Goal: Information Seeking & Learning: Learn about a topic

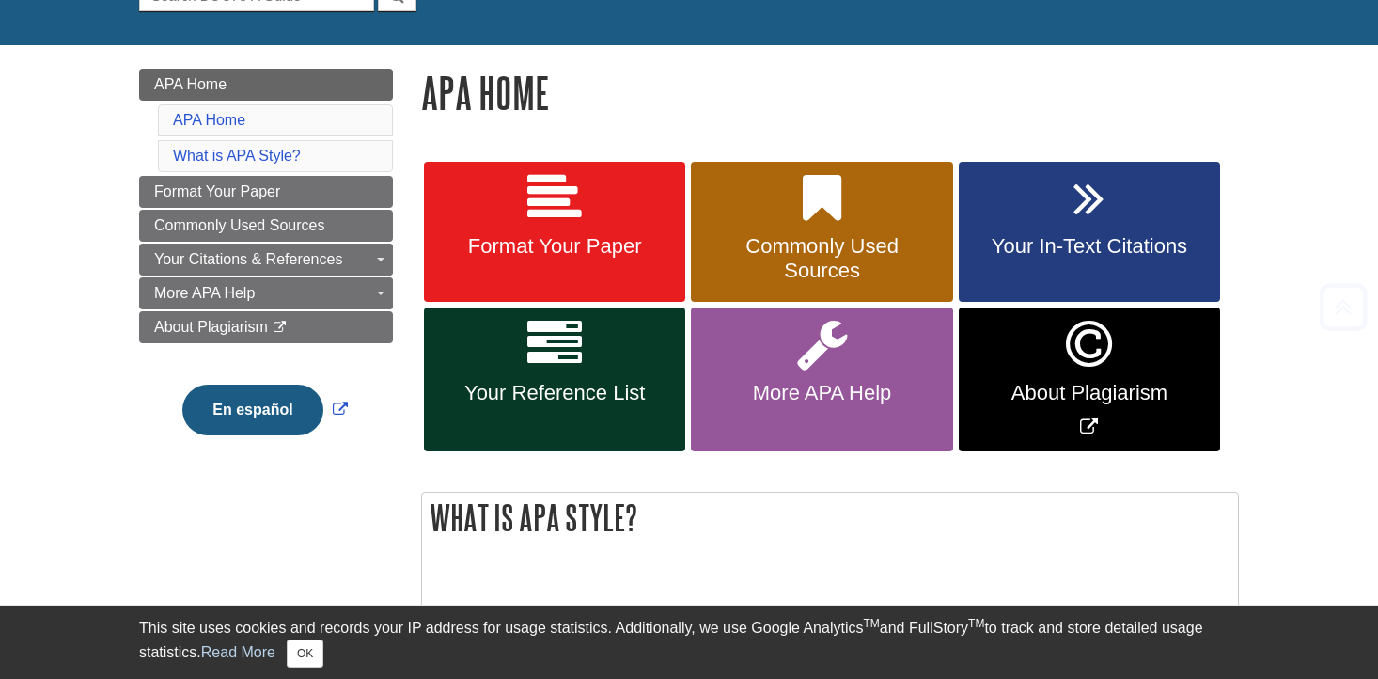
scroll to position [282, 0]
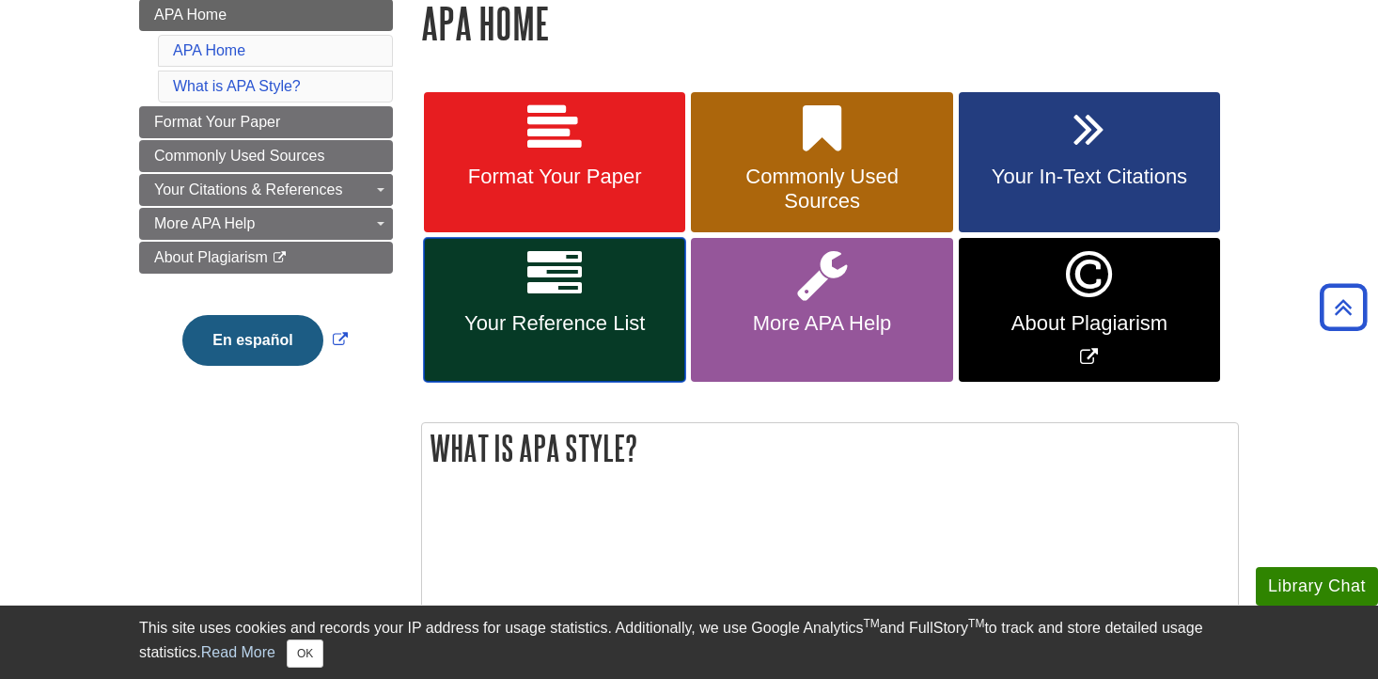
click at [567, 300] on icon at bounding box center [554, 274] width 55 height 55
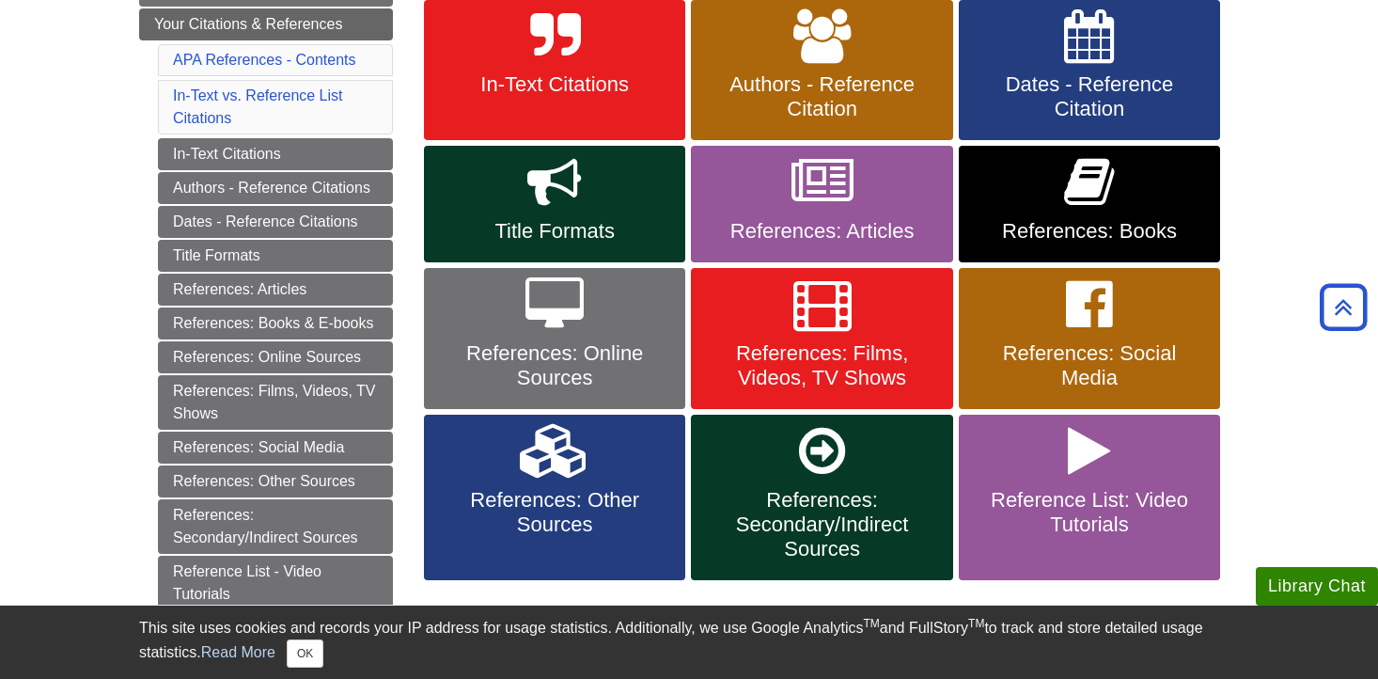
scroll to position [376, 0]
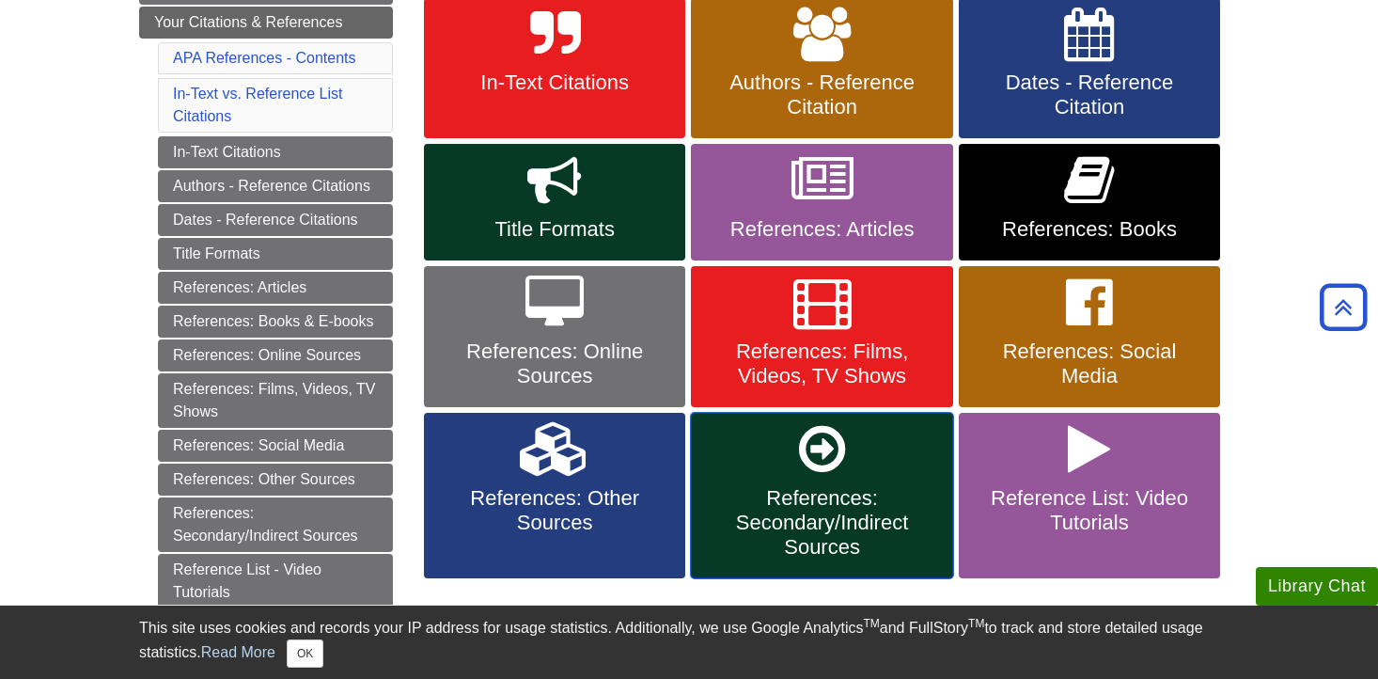
click at [793, 494] on span "References: Secondary/Indirect Sources" at bounding box center [821, 522] width 233 height 73
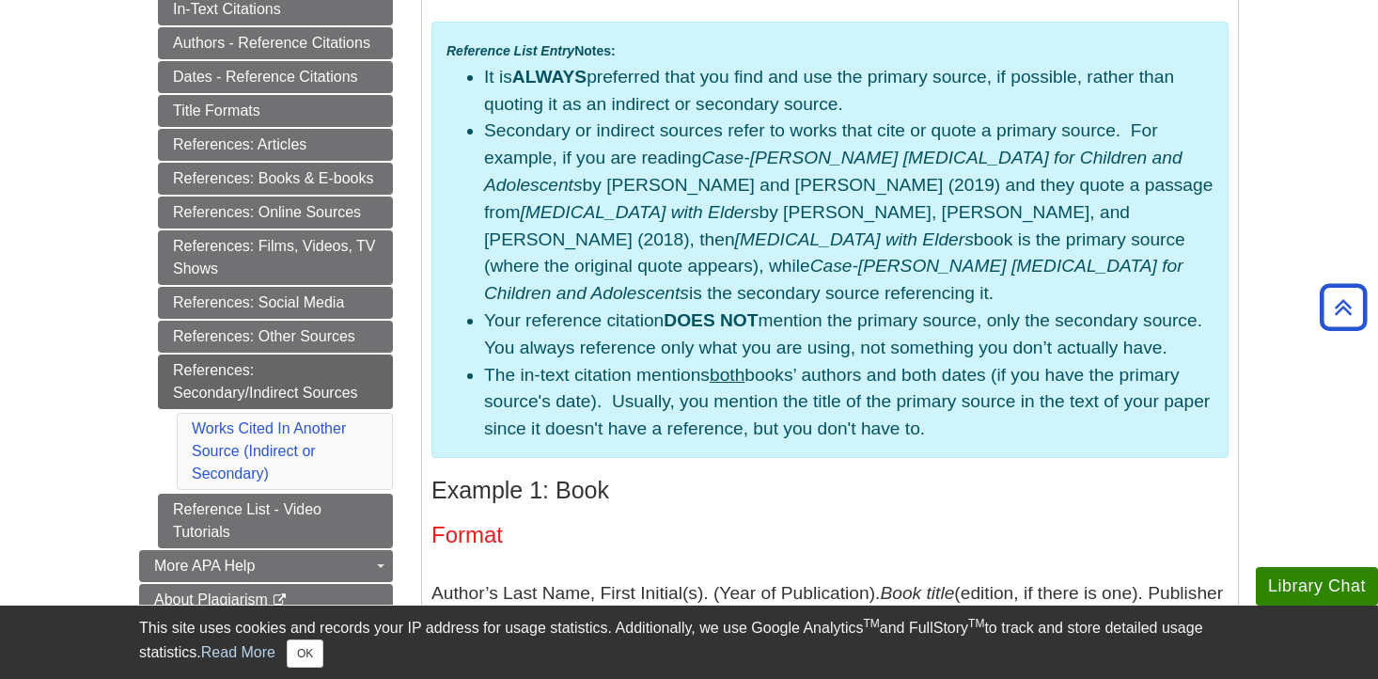
scroll to position [410, 0]
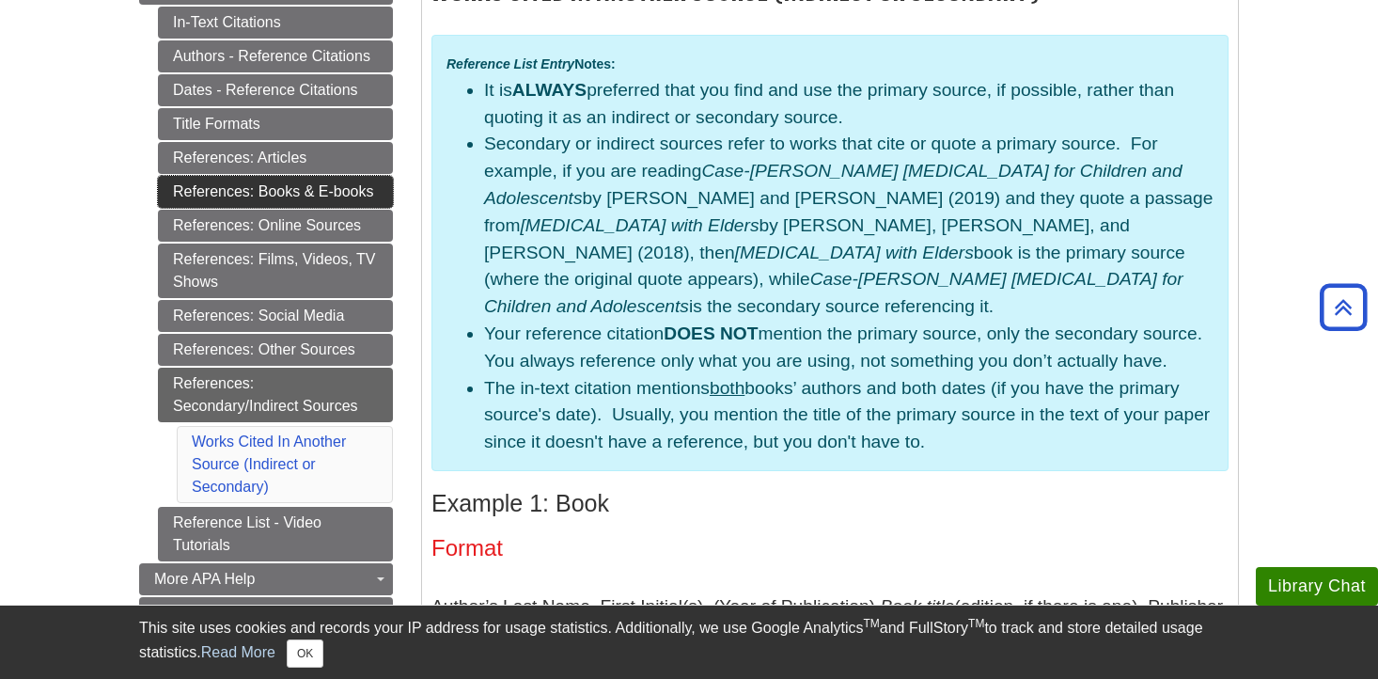
click at [324, 189] on link "References: Books & E-books" at bounding box center [275, 192] width 235 height 32
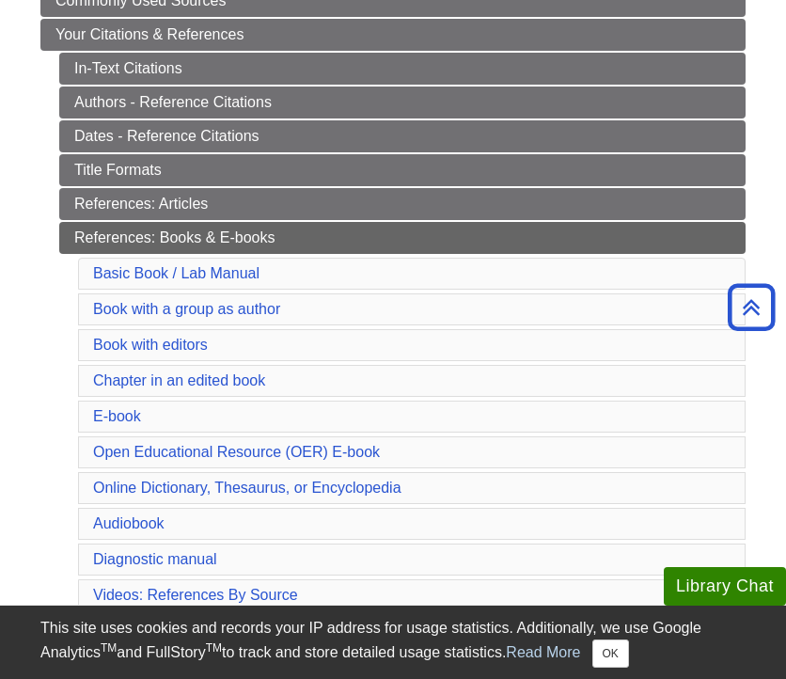
scroll to position [362, 0]
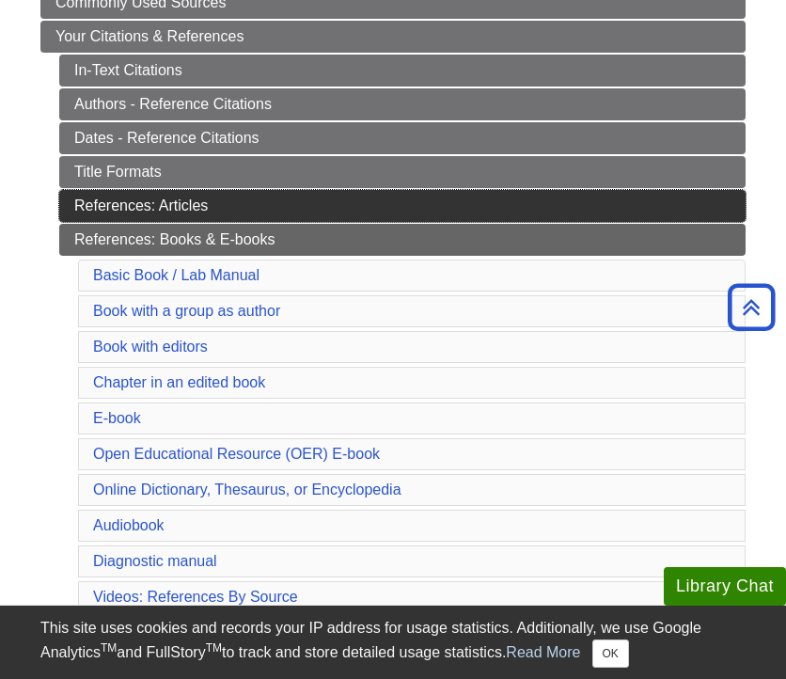
click at [211, 211] on link "References: Articles" at bounding box center [402, 206] width 686 height 32
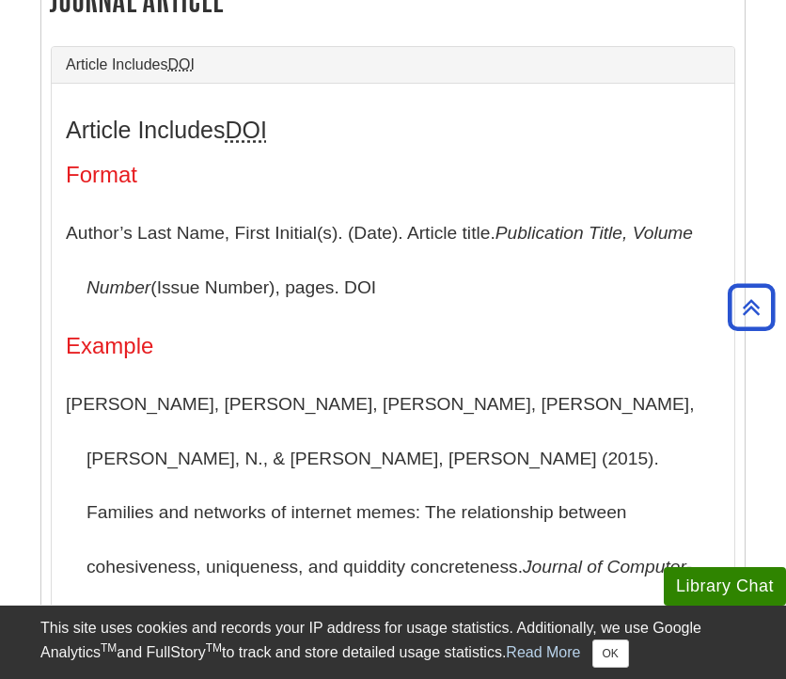
scroll to position [456, 0]
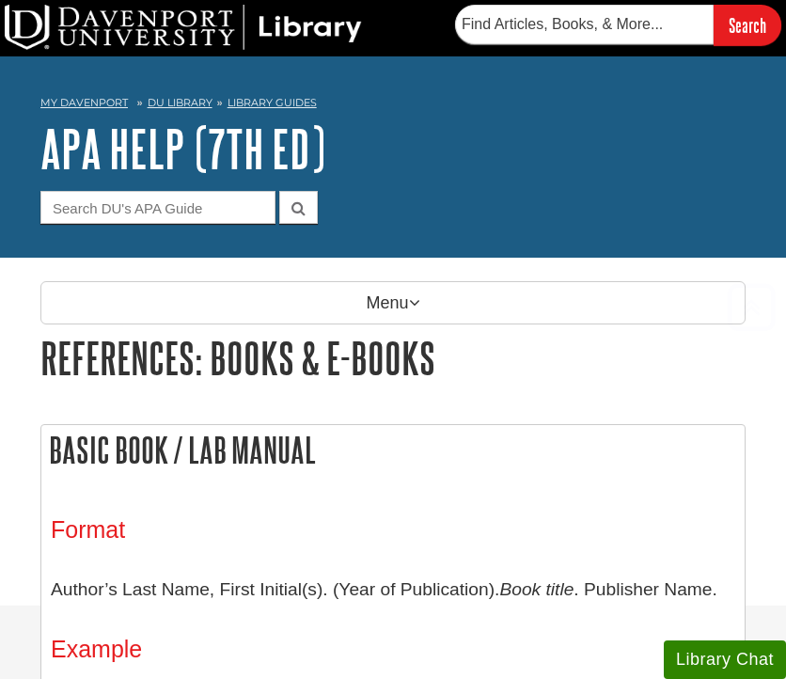
scroll to position [362, 0]
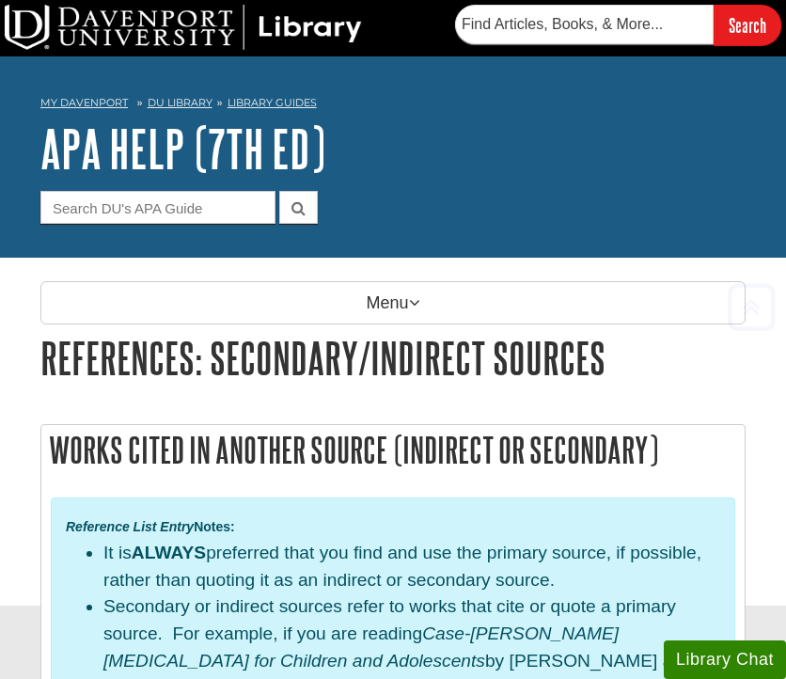
scroll to position [410, 0]
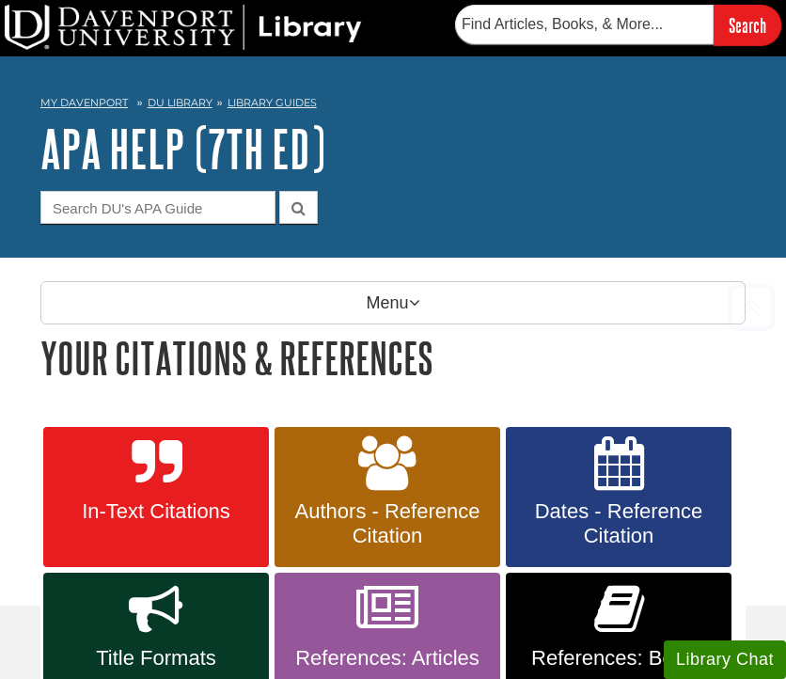
scroll to position [376, 0]
